Goal: Task Accomplishment & Management: Manage account settings

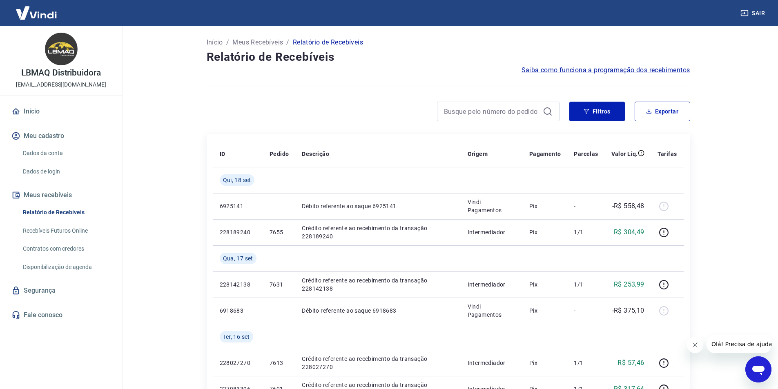
scroll to position [41, 0]
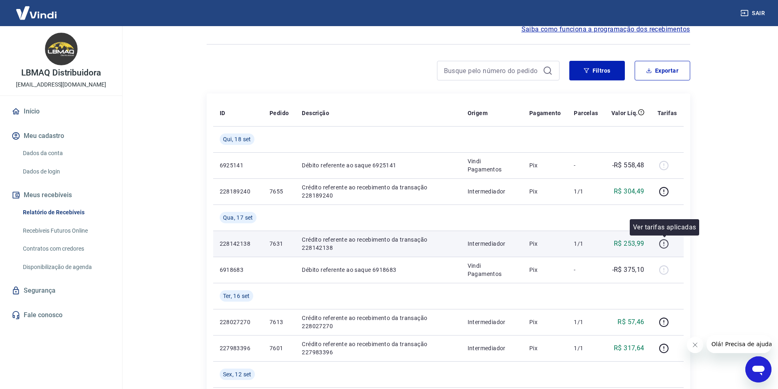
click at [660, 244] on icon "button" at bounding box center [663, 243] width 9 height 9
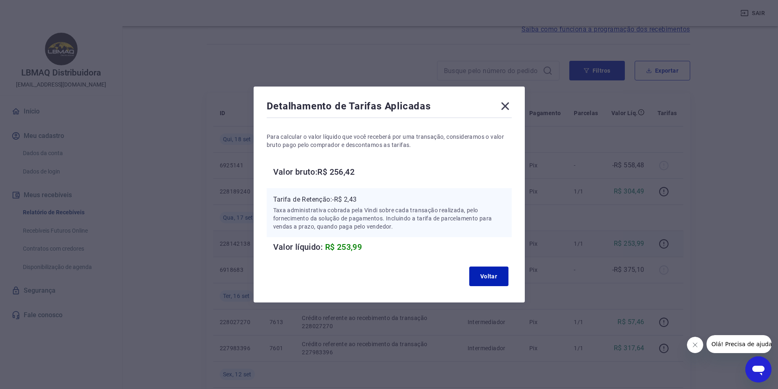
click at [507, 105] on icon at bounding box center [505, 106] width 8 height 8
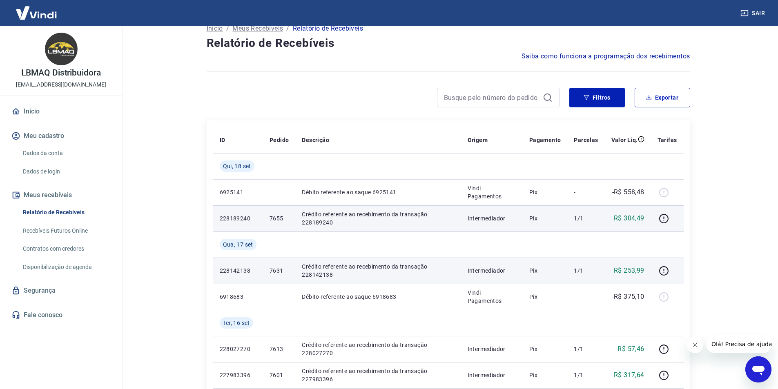
scroll to position [0, 0]
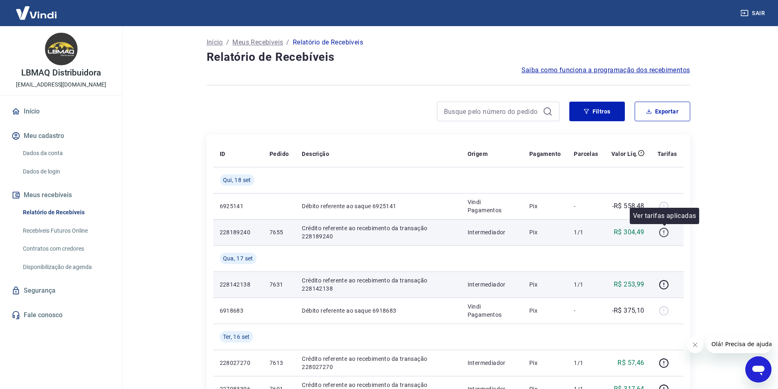
click at [662, 231] on icon "button" at bounding box center [663, 232] width 10 height 10
